Goal: Obtain resource: Obtain resource

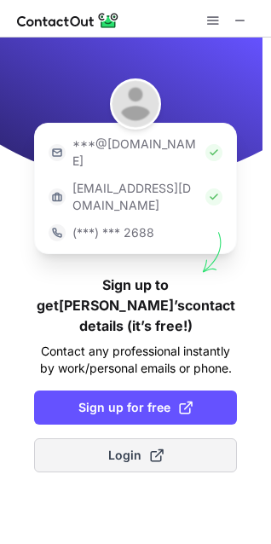
click at [78, 438] on button "Login" at bounding box center [135, 455] width 203 height 34
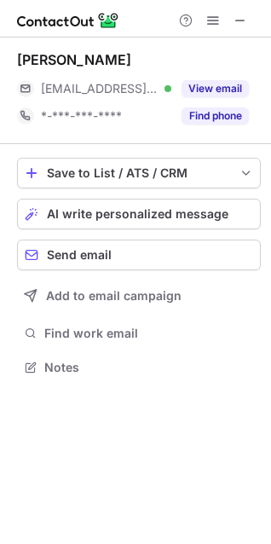
scroll to position [356, 271]
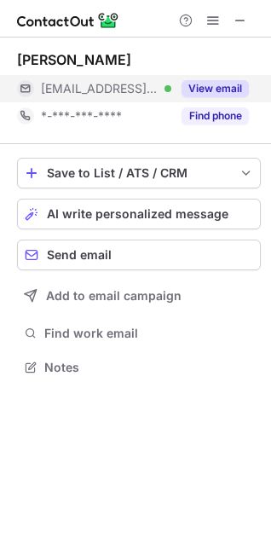
click at [219, 88] on button "View email" at bounding box center [215, 88] width 67 height 17
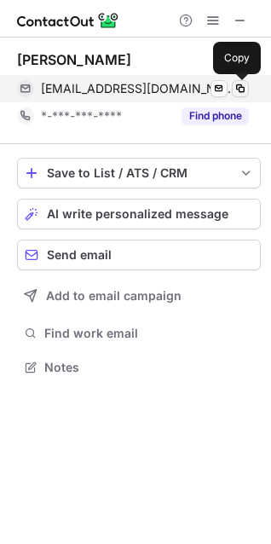
click at [238, 88] on span at bounding box center [241, 89] width 14 height 14
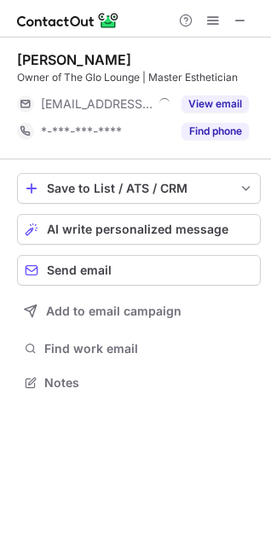
scroll to position [371, 271]
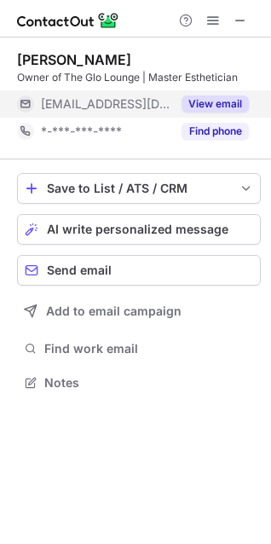
click at [226, 107] on button "View email" at bounding box center [215, 104] width 67 height 17
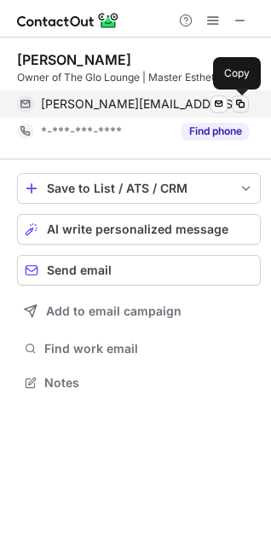
click at [238, 102] on span at bounding box center [241, 104] width 14 height 14
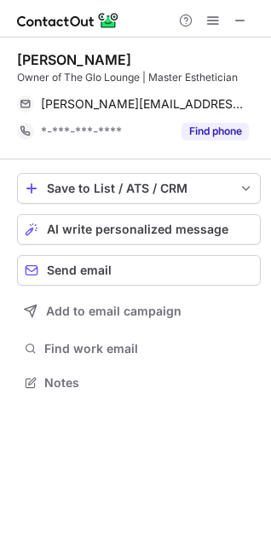
drag, startPoint x: 18, startPoint y: 59, endPoint x: 180, endPoint y: 61, distance: 162.1
click at [180, 61] on div "Haley FollansbeeDelong" at bounding box center [139, 59] width 244 height 17
copy div "Haley FollansbeeDelong"
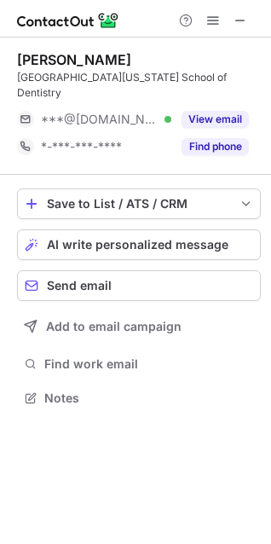
scroll to position [371, 271]
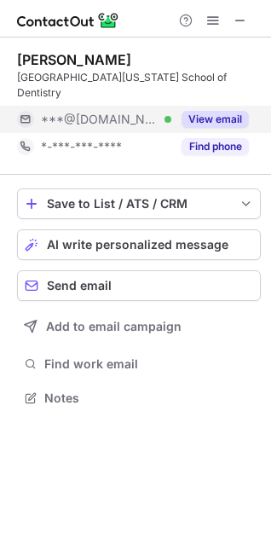
click at [206, 111] on button "View email" at bounding box center [215, 119] width 67 height 17
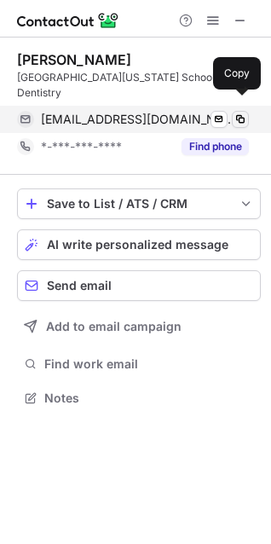
click at [238, 113] on span at bounding box center [241, 120] width 14 height 14
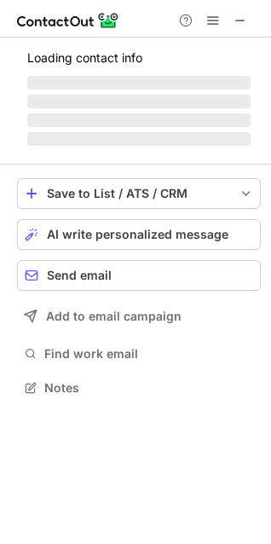
scroll to position [398, 271]
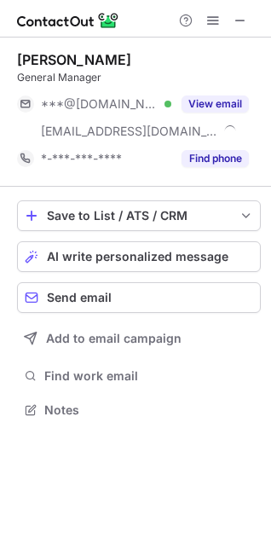
scroll to position [398, 271]
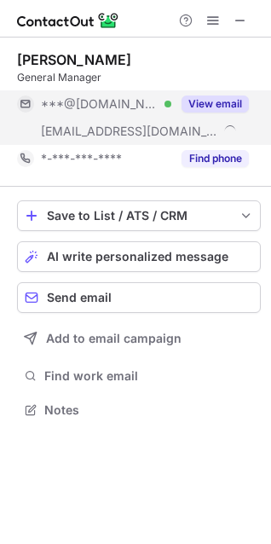
click at [208, 101] on button "View email" at bounding box center [215, 104] width 67 height 17
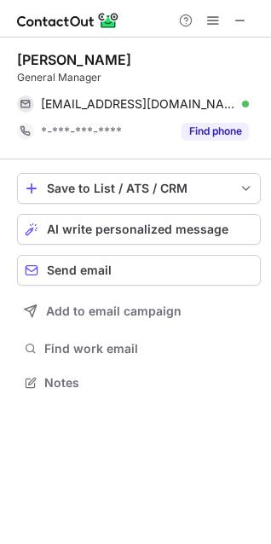
scroll to position [371, 271]
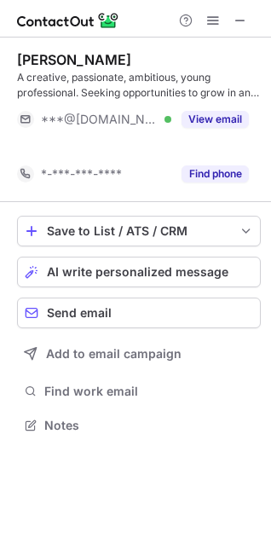
scroll to position [386, 271]
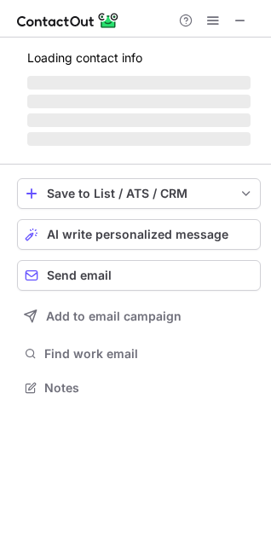
scroll to position [371, 271]
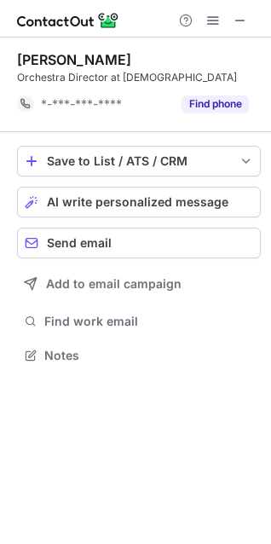
scroll to position [344, 271]
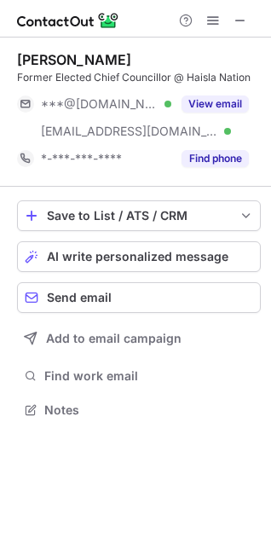
scroll to position [398, 271]
